Goal: Task Accomplishment & Management: Use online tool/utility

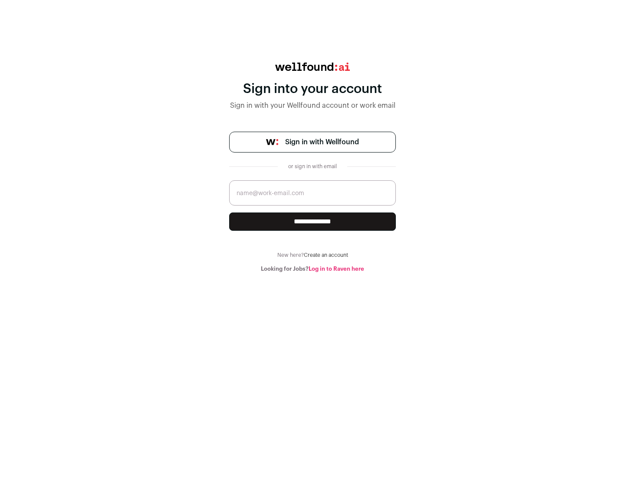
click at [322, 142] on span "Sign in with Wellfound" at bounding box center [322, 142] width 74 height 10
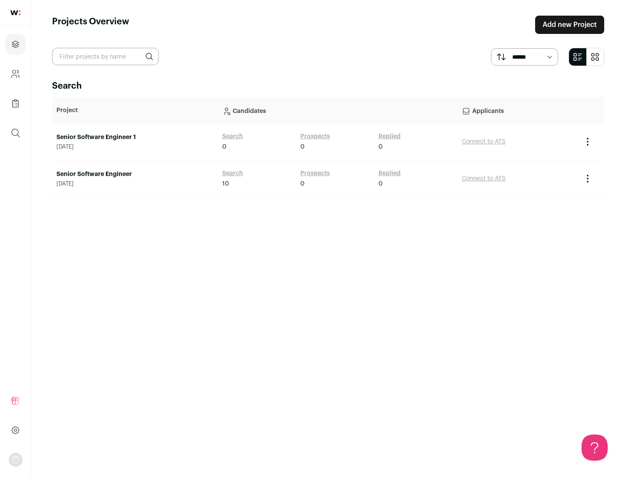
click at [135, 174] on link "Senior Software Engineer" at bounding box center [134, 174] width 157 height 9
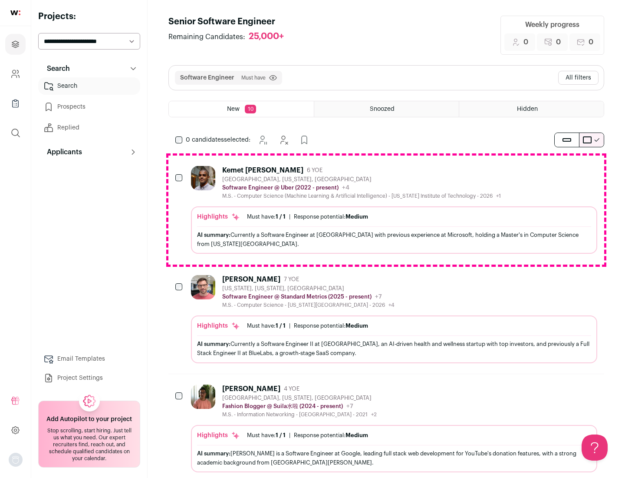
click at [387, 210] on div "Highlights Must have: 1 / 1 How many must haves have been fulfilled? | Response…" at bounding box center [394, 229] width 407 height 47
